Goal: Complete application form: Complete application form

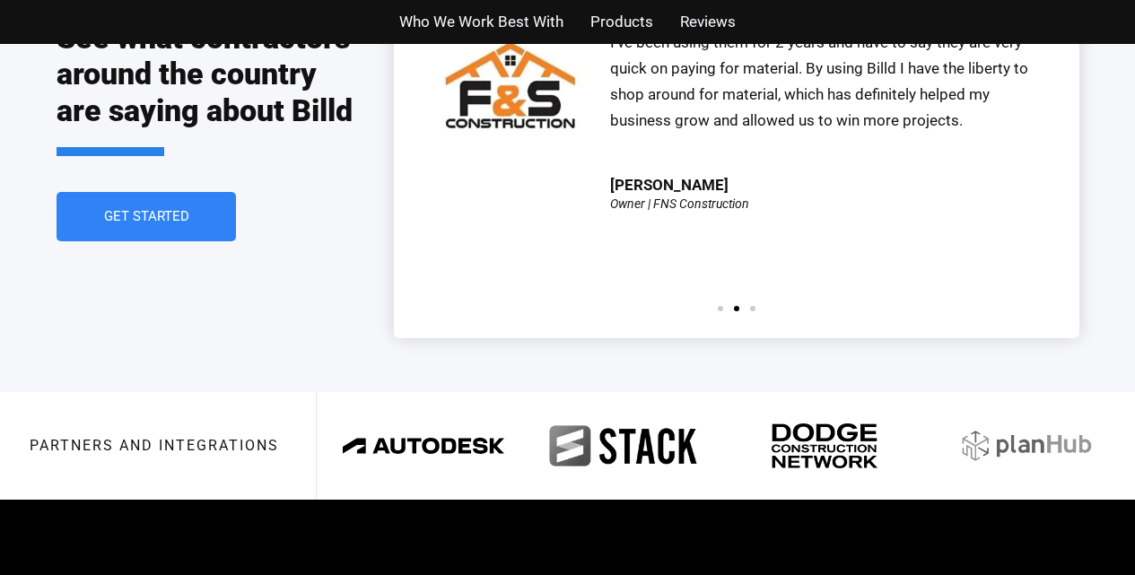
scroll to position [4151, 0]
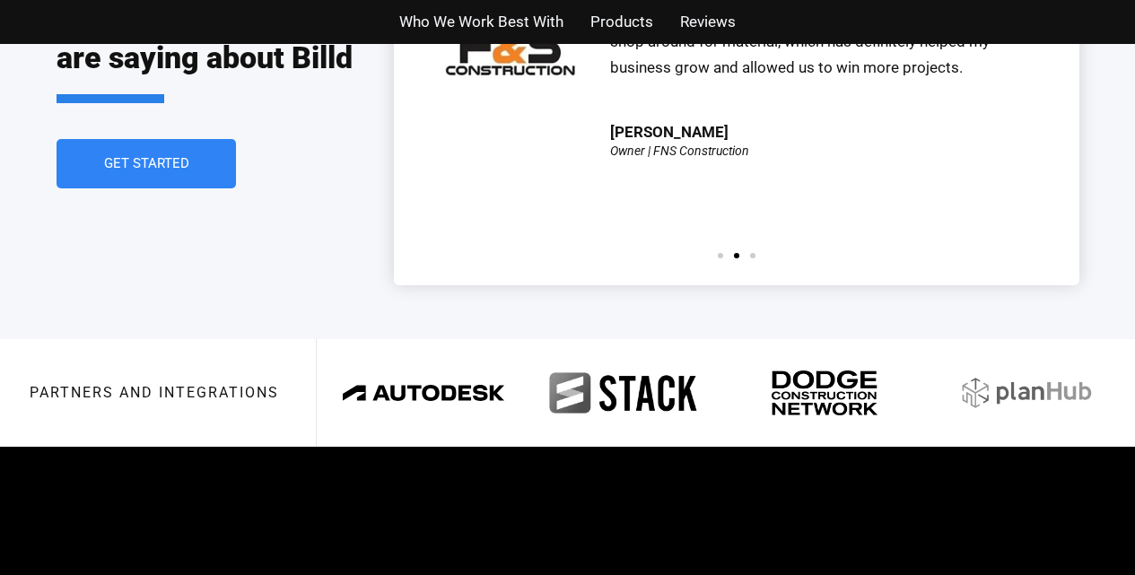
click at [680, 76] on span "The team at [GEOGRAPHIC_DATA] is super easy to work with. I’ve been using them …" at bounding box center [819, 15] width 418 height 122
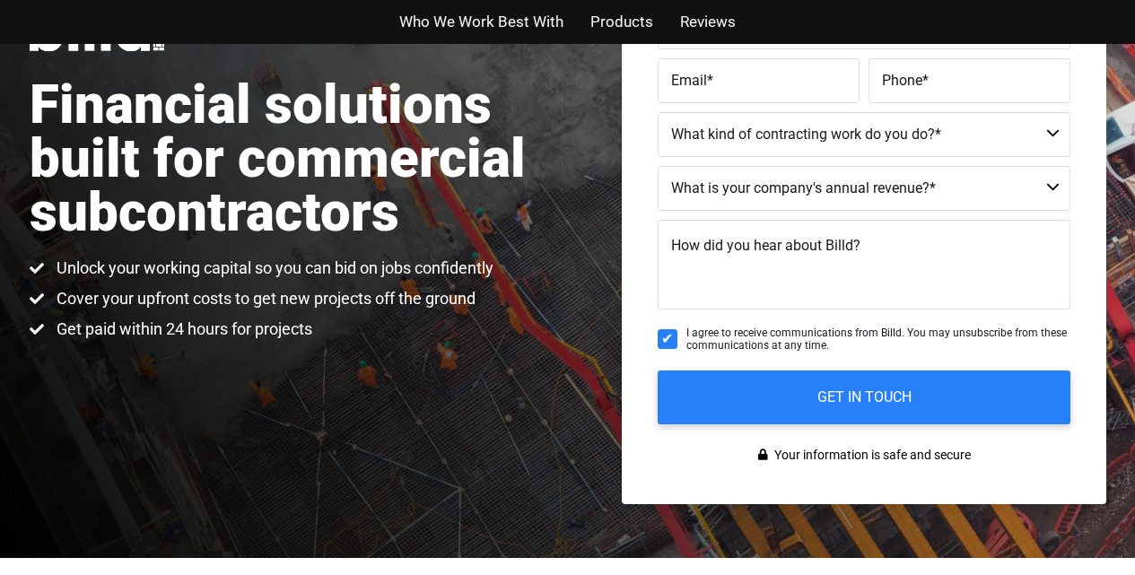
scroll to position [155, 0]
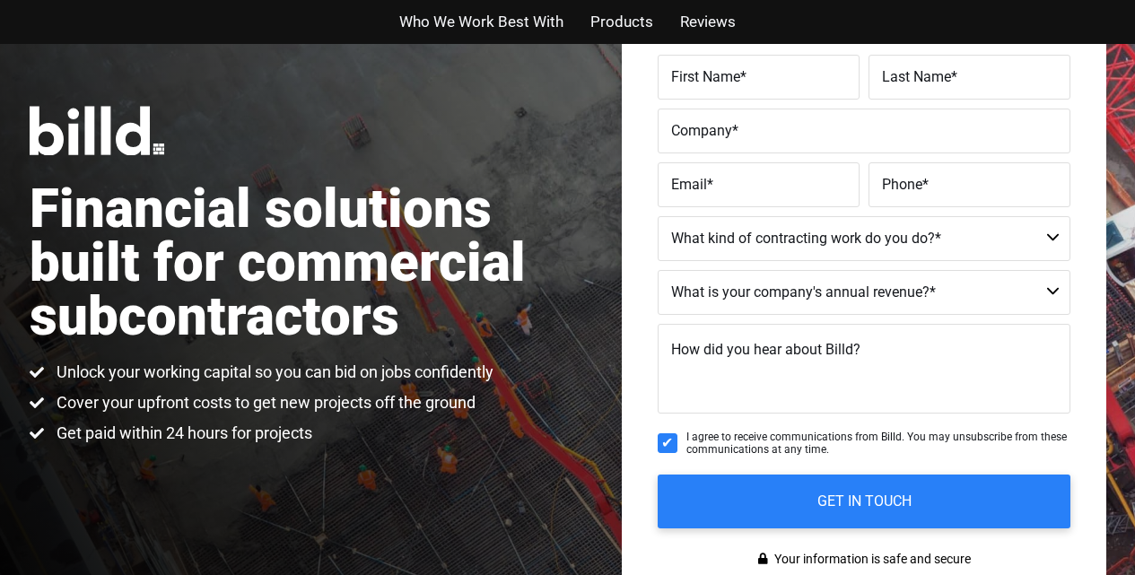
click at [723, 64] on label "First Name *" at bounding box center [758, 77] width 175 height 26
click at [723, 64] on input "First Name *" at bounding box center [759, 77] width 202 height 45
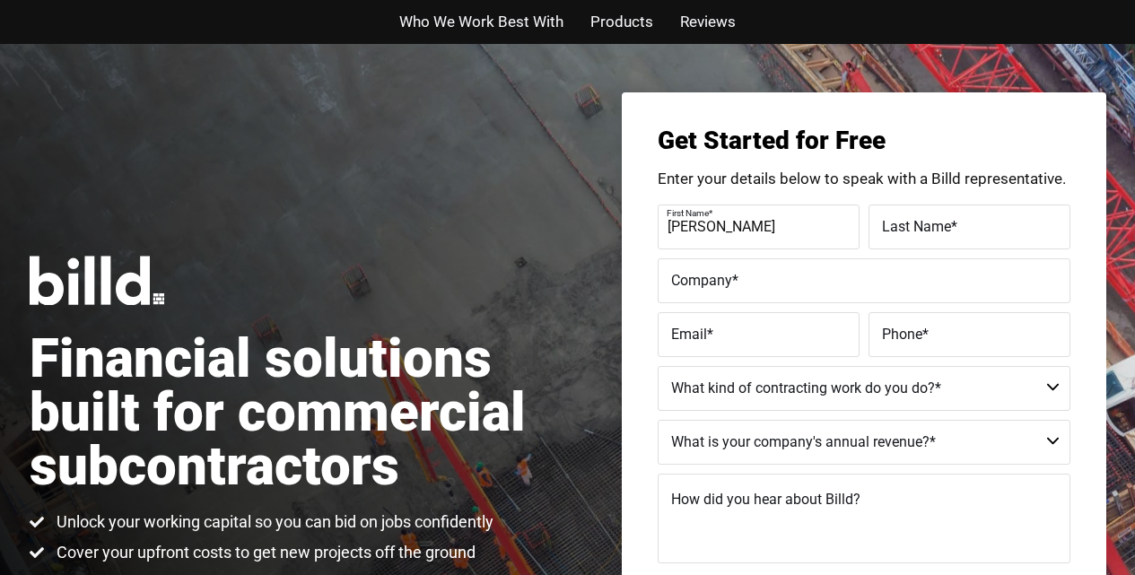
scroll to position [0, 0]
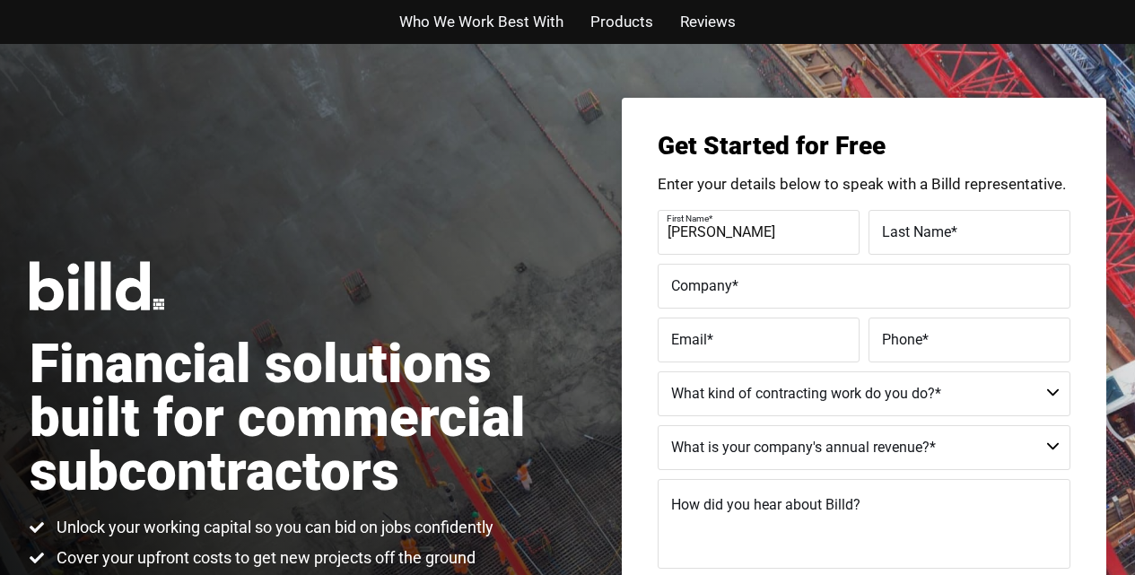
type input "[PERSON_NAME]"
click at [889, 4] on div "Who We Work Best With Products Reviews" at bounding box center [568, 22] width 1023 height 44
click at [994, 4] on div "Who We Work Best With Products Reviews" at bounding box center [568, 22] width 1023 height 44
click at [677, 5] on div "Who We Work Best With Products Reviews" at bounding box center [568, 22] width 1023 height 44
click at [888, 4] on div "Who We Work Best With Products Reviews" at bounding box center [568, 22] width 1023 height 44
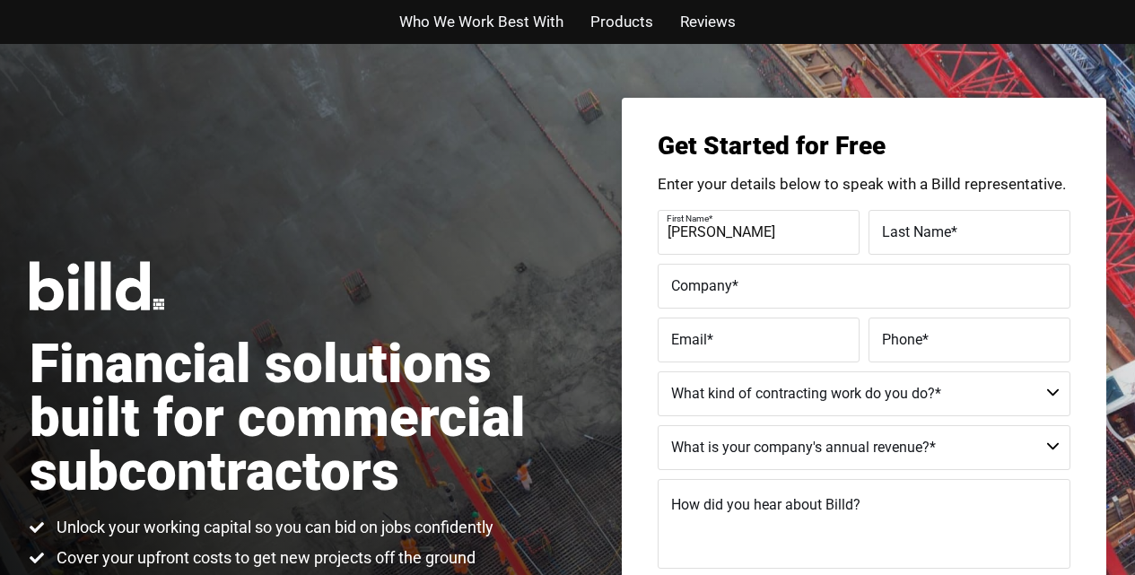
click at [774, 4] on div "Who We Work Best With Products Reviews" at bounding box center [568, 22] width 1023 height 44
click at [802, 4] on div "Who We Work Best With Products Reviews" at bounding box center [568, 22] width 1023 height 44
click at [1025, 4] on div "Who We Work Best With Products Reviews" at bounding box center [568, 22] width 1023 height 44
click at [800, 336] on label "Email *" at bounding box center [758, 340] width 175 height 26
click at [800, 336] on input "Email *" at bounding box center [759, 340] width 202 height 45
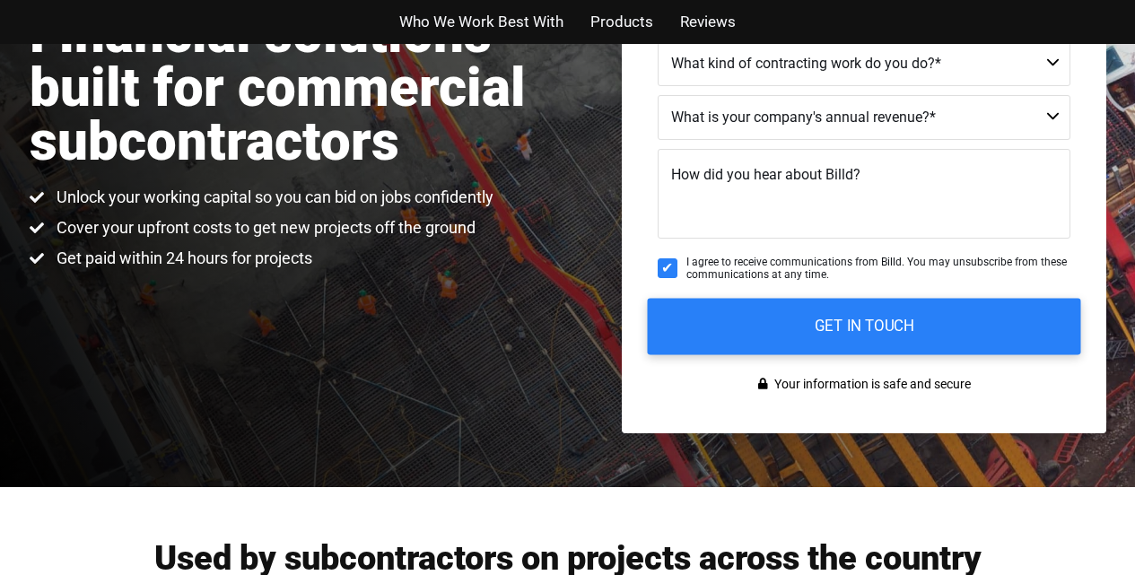
scroll to position [337, 0]
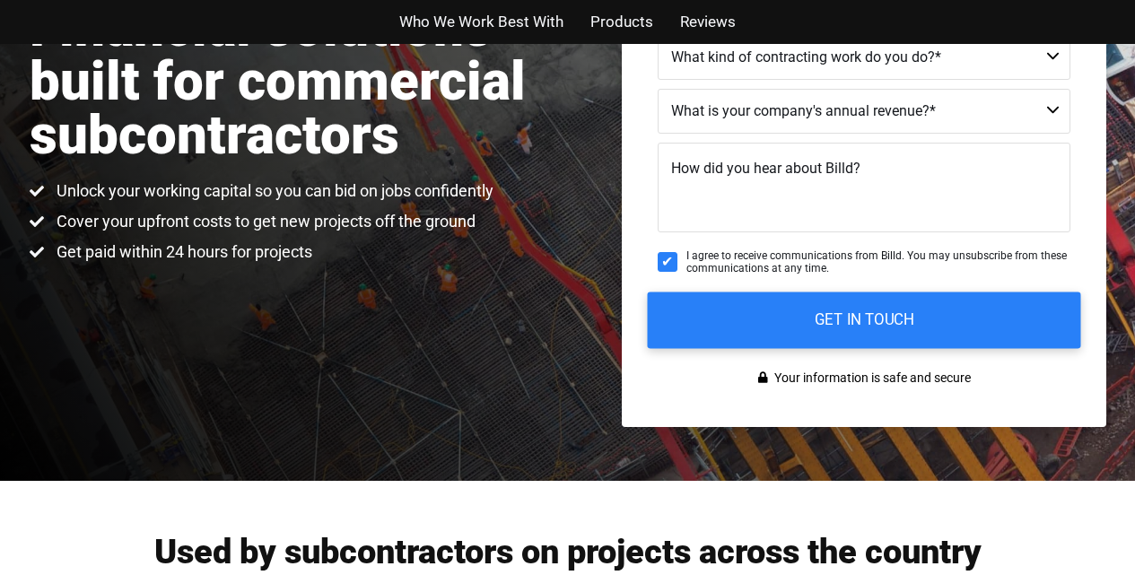
type input "ssd"
click at [756, 334] on input "GET IN TOUCH" at bounding box center [864, 320] width 434 height 57
